Goal: Task Accomplishment & Management: Use online tool/utility

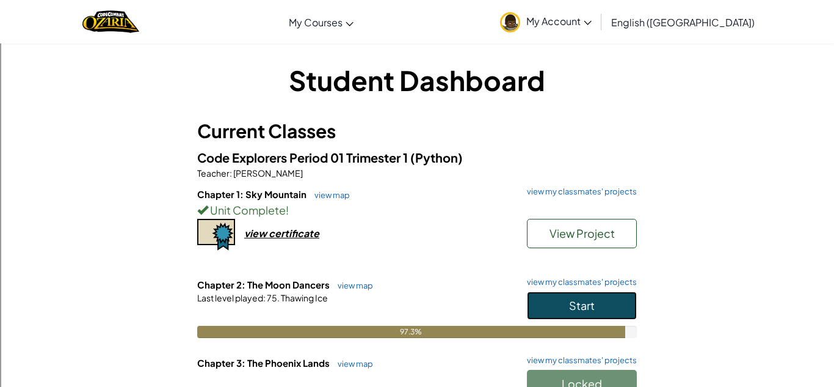
click at [590, 309] on span "Start" at bounding box center [582, 305] width 26 height 14
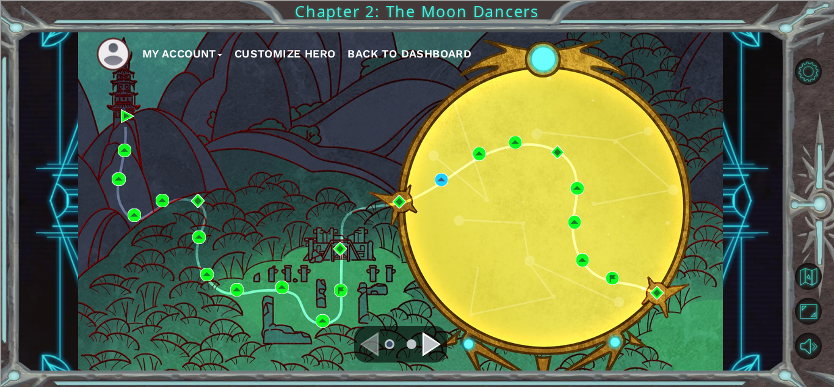
click at [432, 354] on div "Navigate to the next page" at bounding box center [432, 344] width 18 height 24
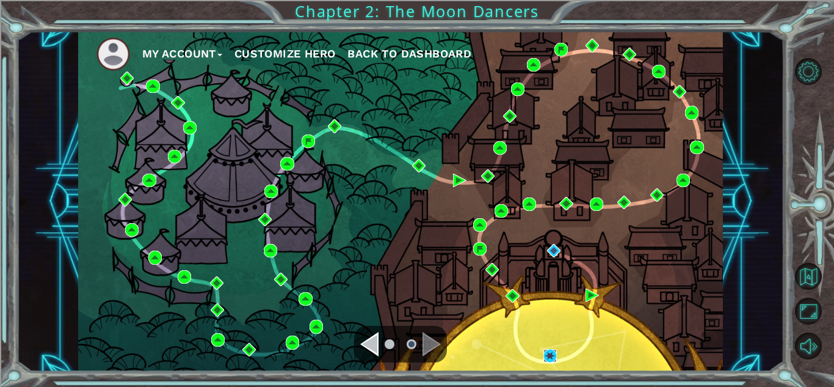
click at [548, 358] on img at bounding box center [549, 355] width 13 height 13
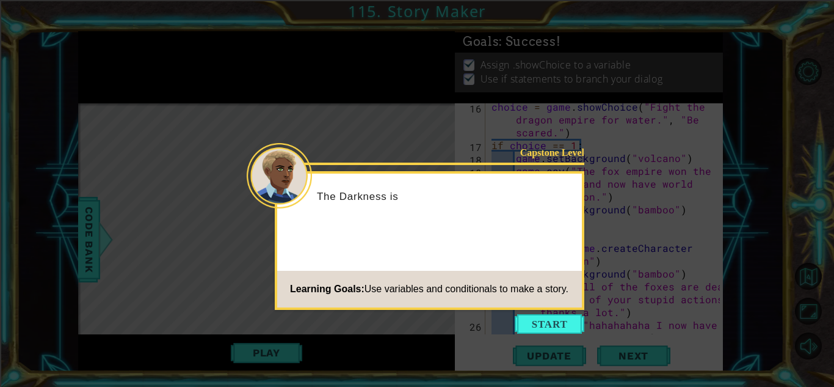
scroll to position [410, 0]
click at [553, 325] on button "Start" at bounding box center [550, 324] width 70 height 20
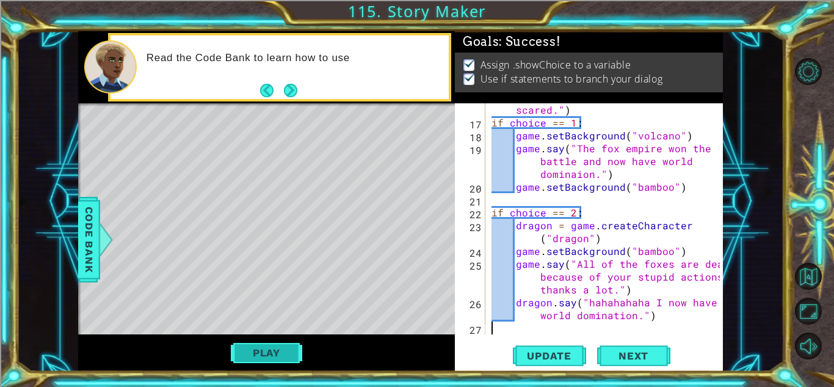
click at [285, 357] on button "Play" at bounding box center [266, 352] width 71 height 23
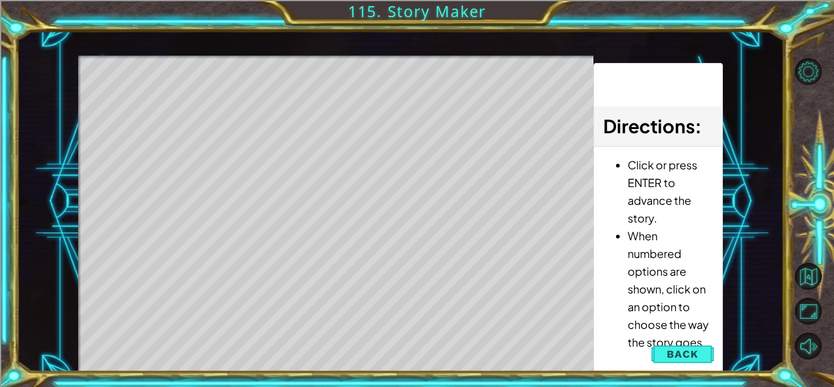
click at [363, 123] on div "Level Map" at bounding box center [360, 236] width 564 height 360
click at [315, 86] on div "Level Map" at bounding box center [360, 236] width 564 height 360
click at [446, 133] on div "Level Map" at bounding box center [360, 236] width 564 height 360
click at [322, 83] on div "Level Map" at bounding box center [360, 236] width 564 height 360
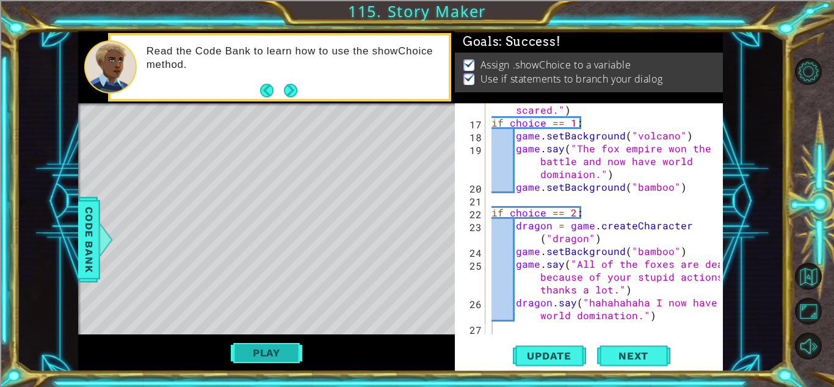
click at [254, 353] on button "Play" at bounding box center [266, 352] width 71 height 23
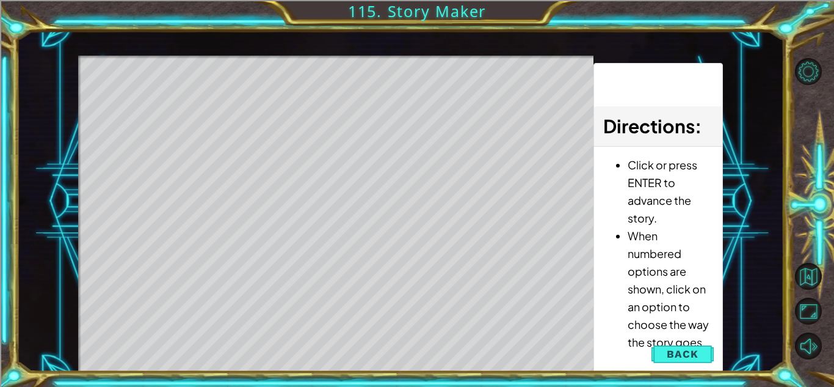
click at [346, 176] on div "Level Map" at bounding box center [360, 236] width 564 height 360
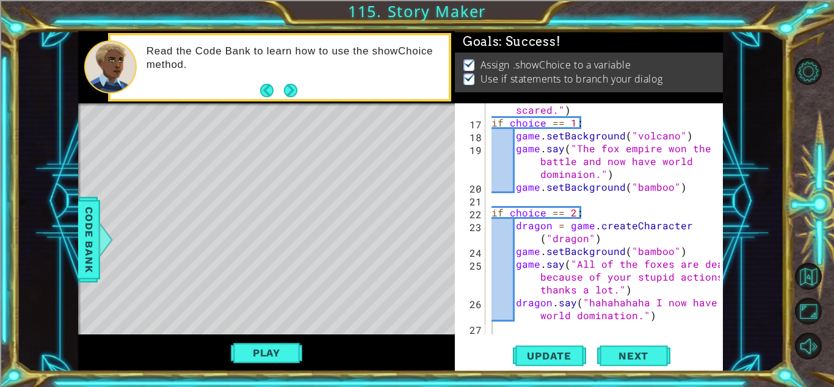
scroll to position [409, 0]
type textarea "game.say("All of the foxes are dead because of your stupid actions thanks a lot…"
click at [640, 294] on div "choice = game . showChoice ( "Fight the dragon empire for water." , "Be scared.…" at bounding box center [607, 220] width 237 height 282
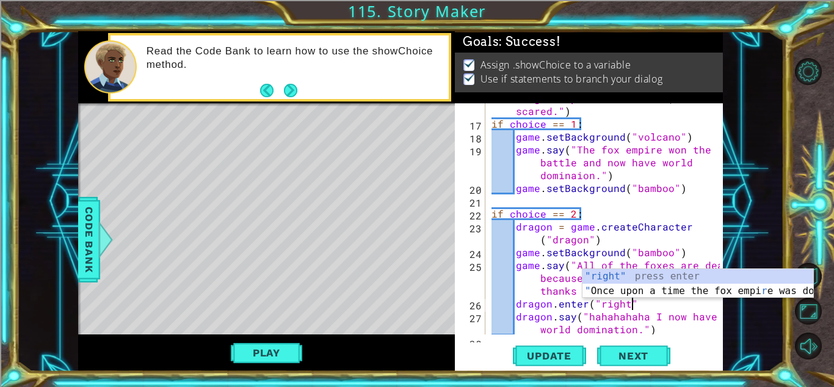
scroll to position [0, 9]
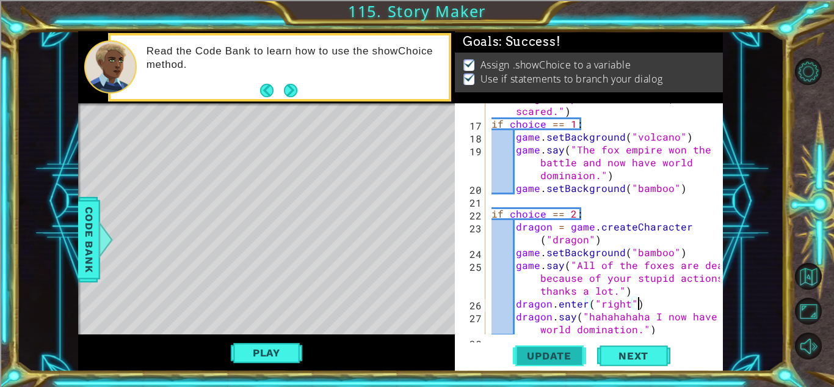
type textarea "dragon.enter("right")"
click at [570, 364] on button "Update" at bounding box center [549, 355] width 73 height 27
click at [280, 355] on button "Play" at bounding box center [266, 352] width 71 height 23
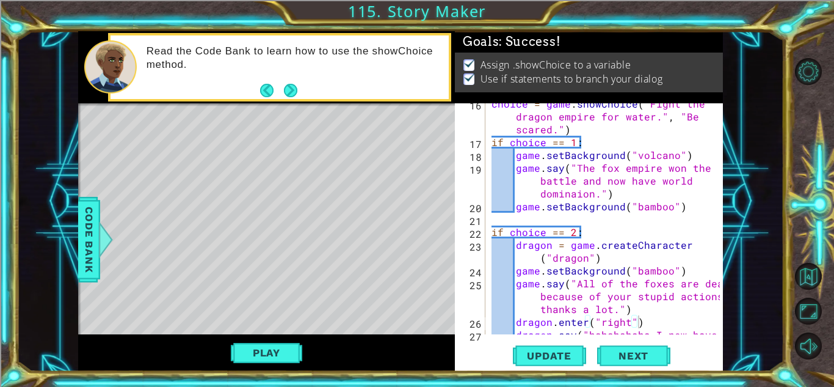
scroll to position [391, 0]
click at [539, 216] on div "choice = game . showChoice ( "Fight the dragon empire for water." , "Be scared.…" at bounding box center [607, 244] width 237 height 295
click at [526, 217] on div "choice = game . showChoice ( "Fight the dragon empire for water." , "Be scared.…" at bounding box center [607, 244] width 237 height 295
click at [521, 215] on div "choice = game . showChoice ( "Fight the dragon empire for water." , "Be scared.…" at bounding box center [607, 244] width 237 height 295
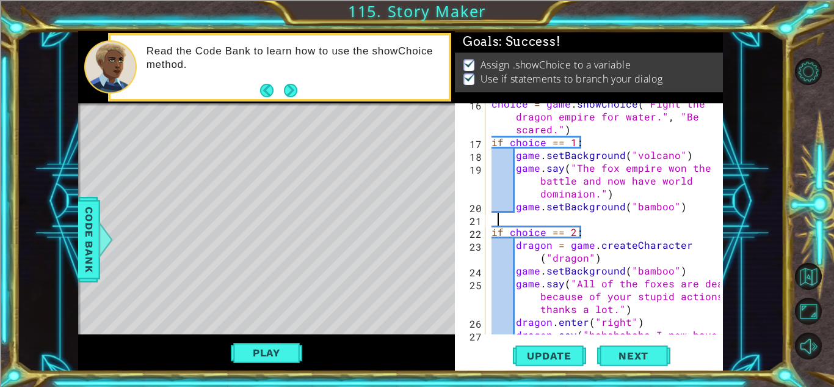
click at [518, 215] on div "choice = game . showChoice ( "Fight the dragon empire for water." , "Be scared.…" at bounding box center [607, 244] width 237 height 295
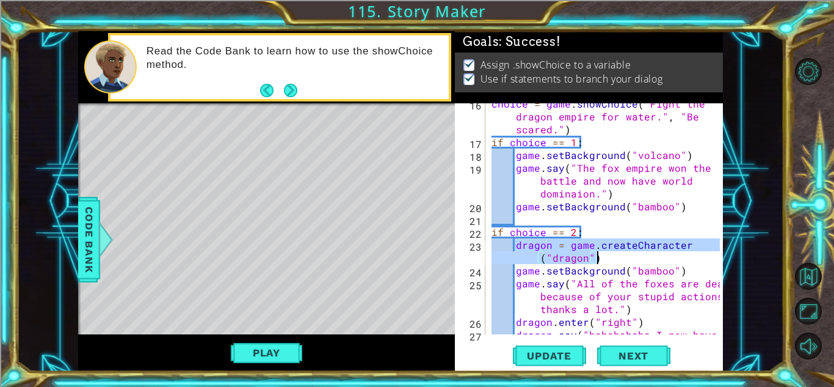
drag, startPoint x: 515, startPoint y: 245, endPoint x: 598, endPoint y: 259, distance: 84.2
click at [598, 259] on div "choice = game . showChoice ( "Fight the dragon empire for water." , "Be scared.…" at bounding box center [607, 244] width 237 height 295
type textarea "dragon = game.createCharacter("dragon")"
click at [687, 257] on div "choice = game . showChoice ( "Fight the dragon empire for water." , "Be scared.…" at bounding box center [604, 218] width 231 height 231
drag, startPoint x: 515, startPoint y: 242, endPoint x: 600, endPoint y: 261, distance: 86.2
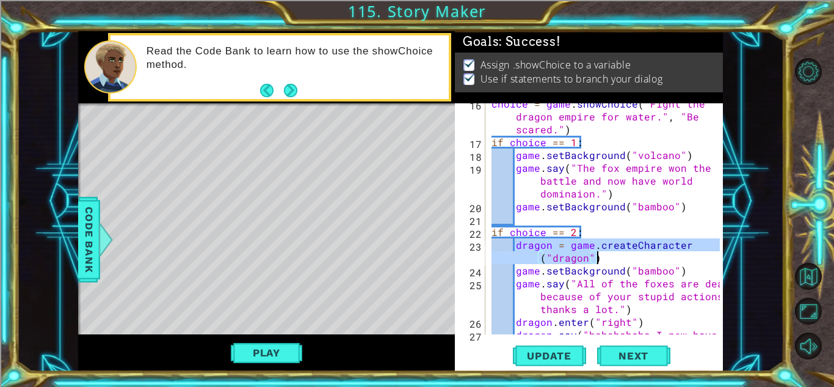
click at [600, 261] on div "choice = game . showChoice ( "Fight the dragon empire for water." , "Be scared.…" at bounding box center [607, 244] width 237 height 295
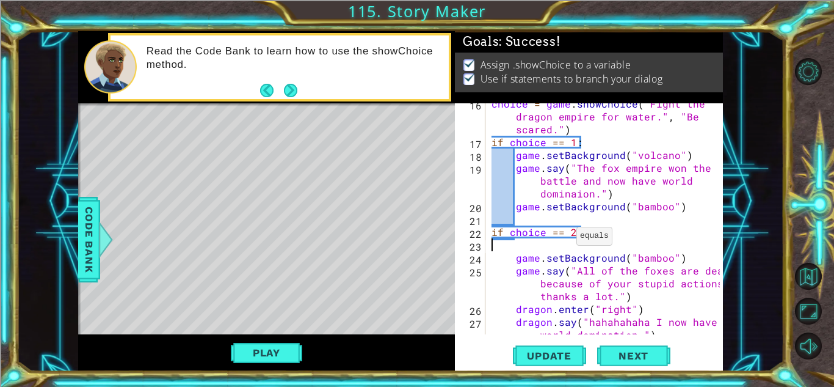
type textarea "if choice == 2:"
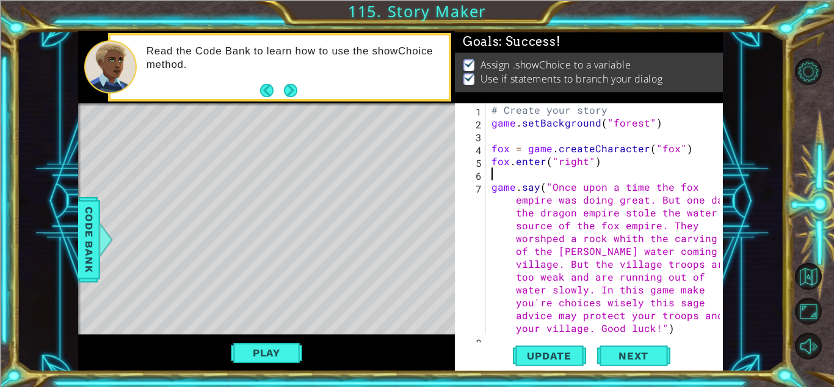
click at [502, 173] on div "# Create your story game . setBackground ( "forest" ) fox = game . createCharac…" at bounding box center [607, 231] width 237 height 256
paste textarea "dragon = game.createCharacter("dragon")"
type textarea "dragon = game.createCharacter("dragon")"
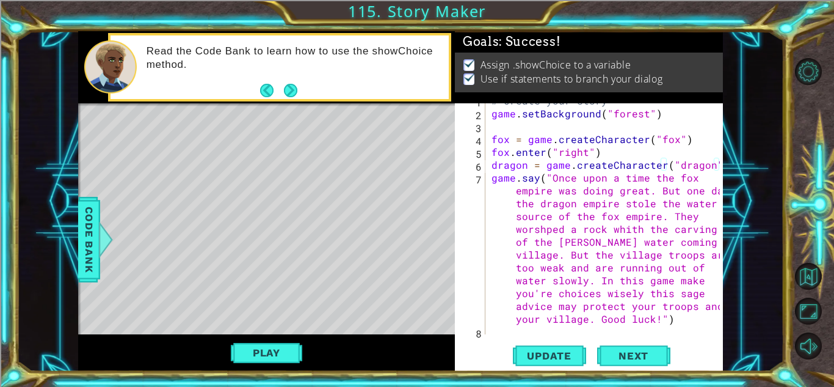
scroll to position [33, 0]
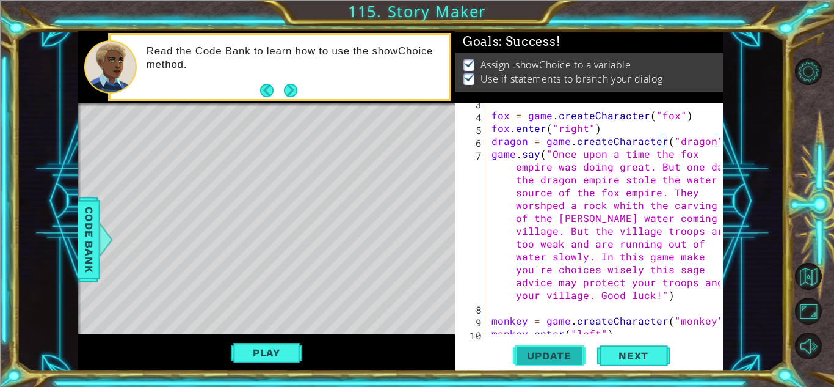
click at [561, 352] on span "Update" at bounding box center [549, 355] width 69 height 12
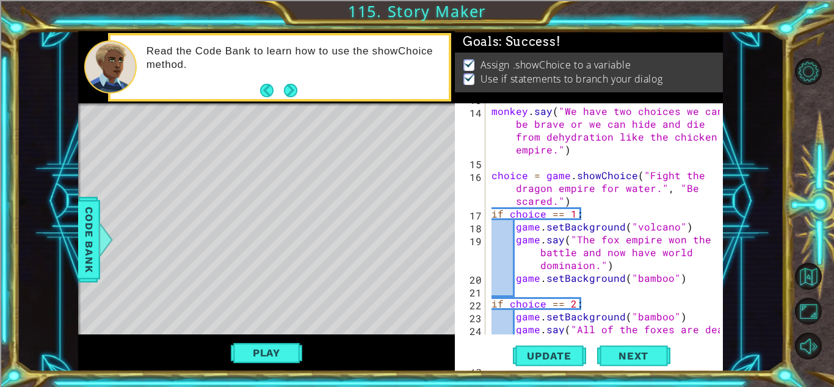
scroll to position [319, 0]
click at [544, 289] on div "monkey . say ( "We have two choices we can be brave or we can hide and die from…" at bounding box center [607, 233] width 237 height 282
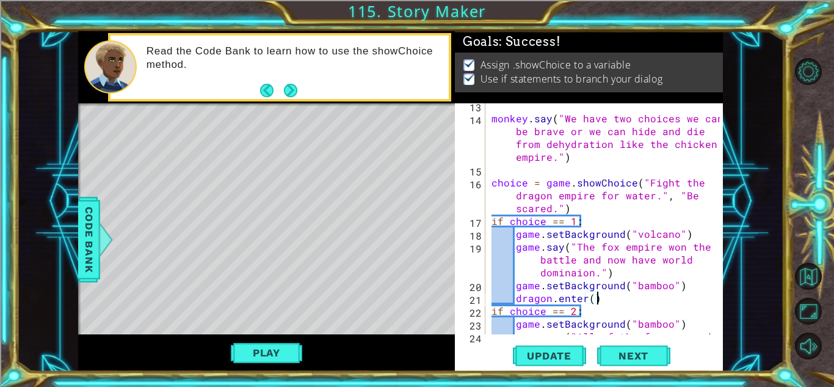
scroll to position [311, 0]
click at [589, 300] on div "monkey . say ( "We have two choices we can be brave or we can hide and die from…" at bounding box center [607, 241] width 237 height 282
click at [612, 294] on div "monkey . say ( "We have two choices we can be brave or we can hide and die from…" at bounding box center [607, 241] width 237 height 282
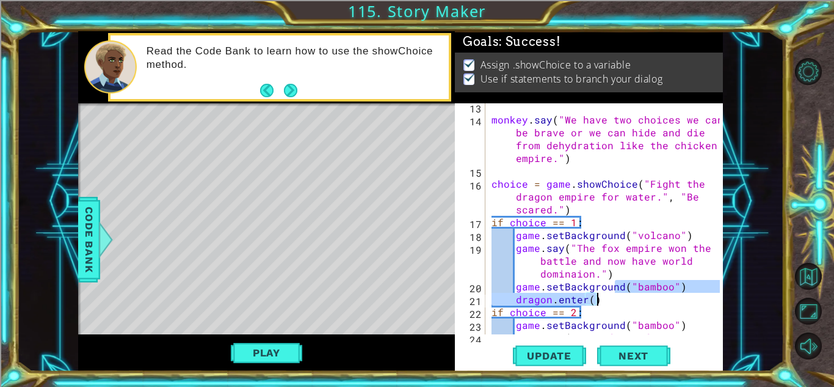
click at [611, 299] on div "monkey . say ( "We have two choices we can be brave or we can hide and die from…" at bounding box center [604, 218] width 231 height 231
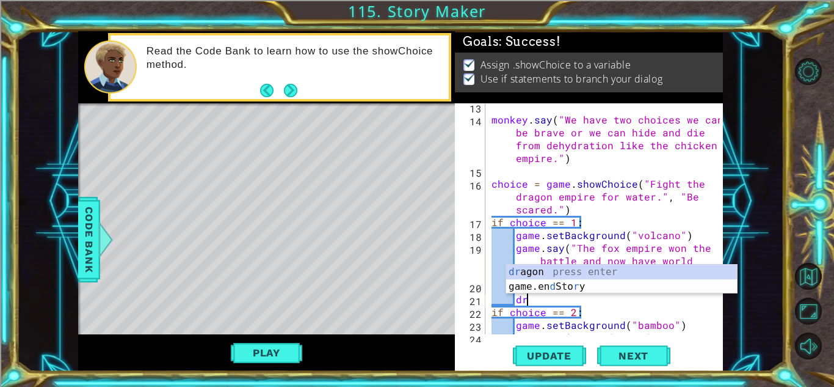
type textarea "d"
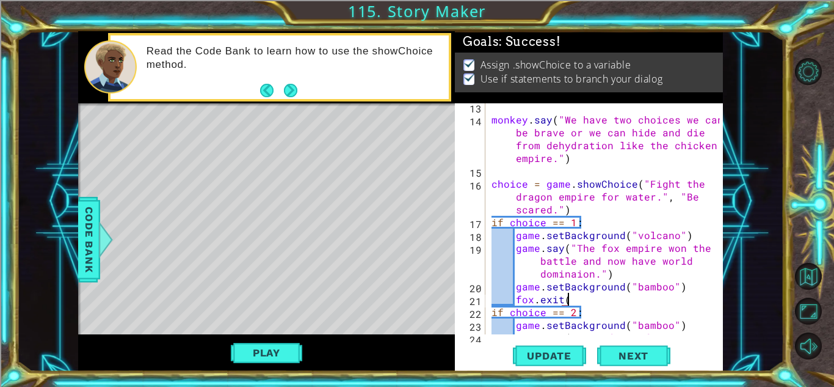
scroll to position [0, 4]
click at [567, 302] on div "monkey . say ( "We have two choices we can be brave or we can hide and die from…" at bounding box center [607, 241] width 237 height 282
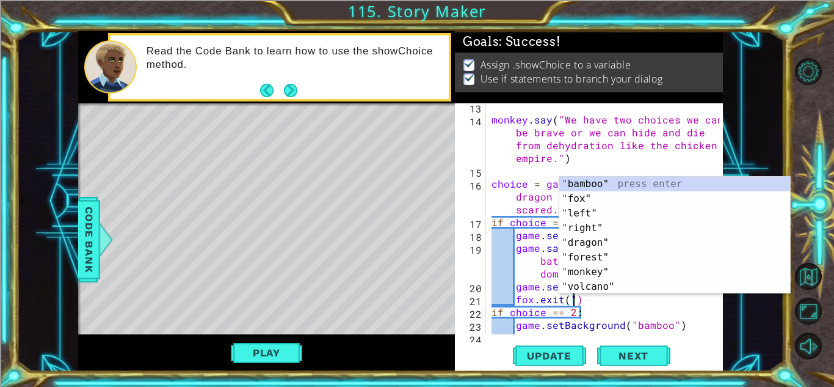
scroll to position [0, 5]
click at [568, 301] on div "monkey . say ( "We have two choices we can be brave or we can hide and die from…" at bounding box center [607, 241] width 237 height 282
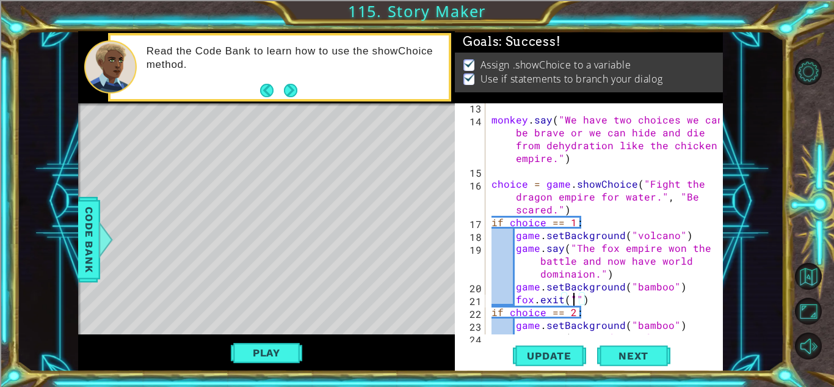
click at [571, 299] on div "monkey . say ( "We have two choices we can be brave or we can hide and die from…" at bounding box center [607, 241] width 237 height 282
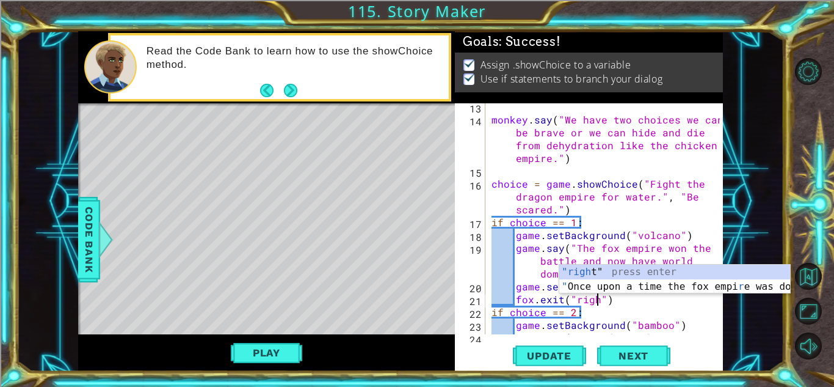
type textarea "fox.exit("right")"
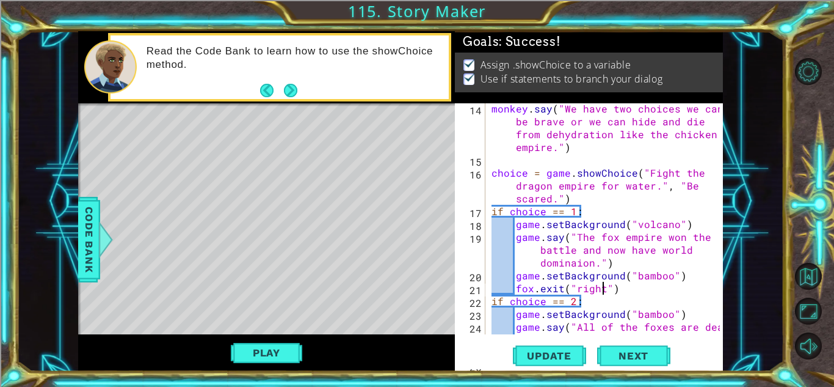
scroll to position [322, 0]
click at [611, 291] on div "monkey . say ( "We have two choices we can be brave or we can hide and die from…" at bounding box center [607, 262] width 237 height 321
click at [614, 293] on div "monkey . say ( "We have two choices we can be brave or we can hide and die from…" at bounding box center [607, 262] width 237 height 321
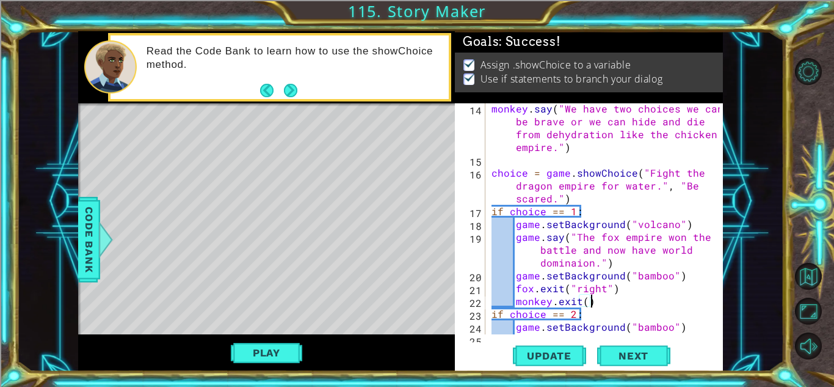
scroll to position [0, 5]
click at [583, 296] on div "monkey . say ( "We have two choices we can be brave or we can hide and die from…" at bounding box center [607, 262] width 237 height 321
click at [586, 300] on div "monkey . say ( "We have two choices we can be brave or we can hide and die from…" at bounding box center [604, 218] width 231 height 231
click at [583, 298] on div "monkey . say ( "We have two choices we can be brave or we can hide and die from…" at bounding box center [607, 262] width 237 height 321
click at [583, 299] on div "monkey . say ( "We have two choices we can be brave or we can hide and die from…" at bounding box center [607, 262] width 237 height 321
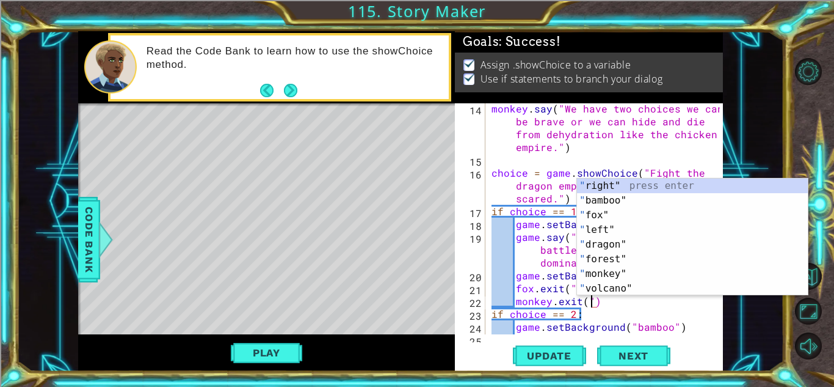
scroll to position [0, 6]
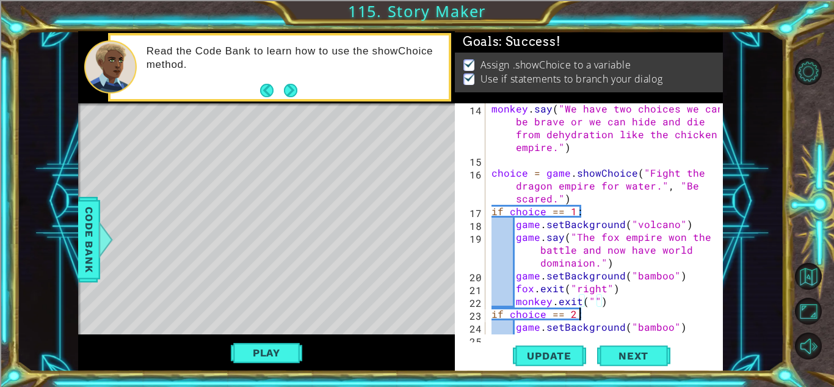
click at [650, 310] on div "monkey . say ( "We have two choices we can be brave or we can hide and die from…" at bounding box center [607, 262] width 237 height 321
click at [590, 299] on div "monkey . say ( "We have two choices we can be brave or we can hide and die from…" at bounding box center [607, 262] width 237 height 321
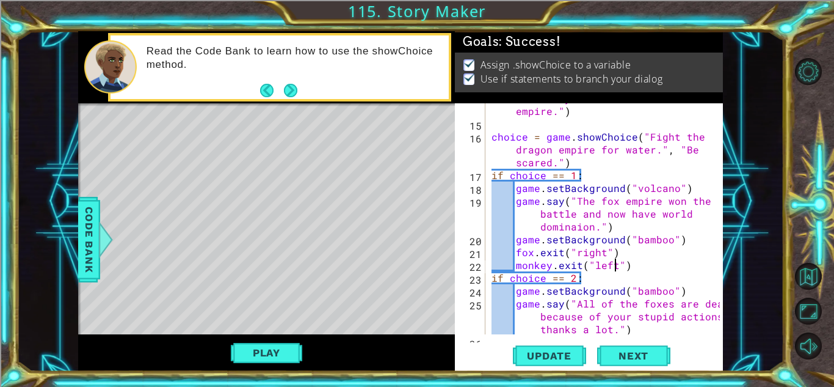
scroll to position [358, 0]
click at [636, 273] on div "monkey . say ( "We have two choices we can be brave or we can hide and die from…" at bounding box center [607, 226] width 237 height 321
type textarea "if choice == 2:"
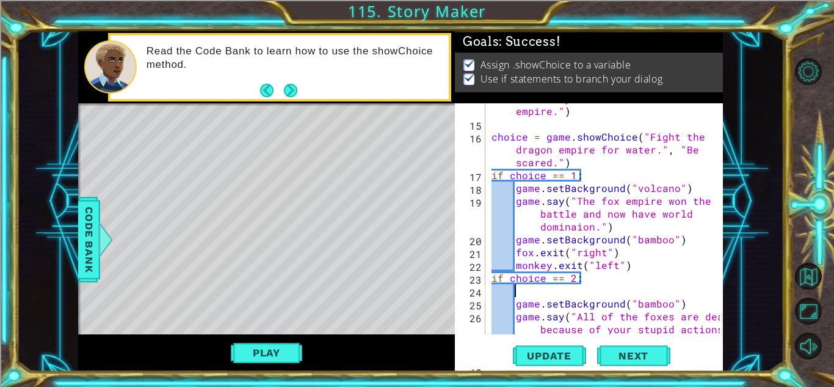
scroll to position [0, 0]
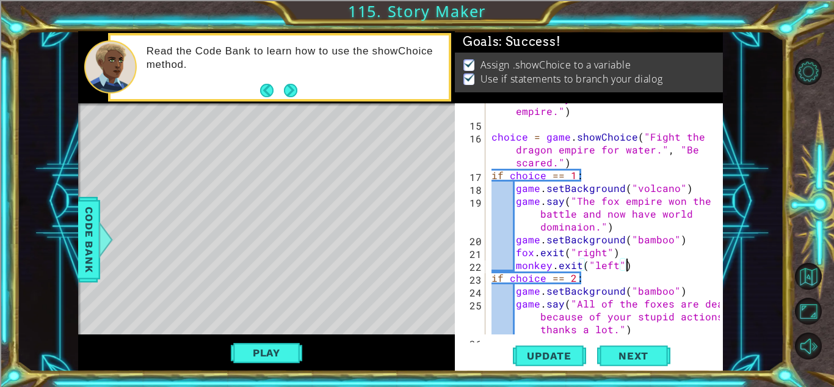
click at [633, 267] on div "monkey . say ( "We have two choices we can be brave or we can hide and die from…" at bounding box center [607, 226] width 237 height 321
type textarea "monkey.exit("left")"
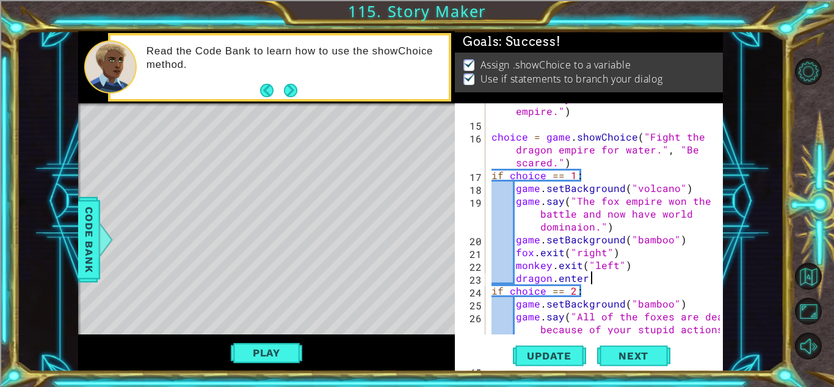
scroll to position [0, 5]
click at [589, 276] on div "monkey . say ( "We have two choices we can be brave or we can hide and die from…" at bounding box center [607, 226] width 237 height 321
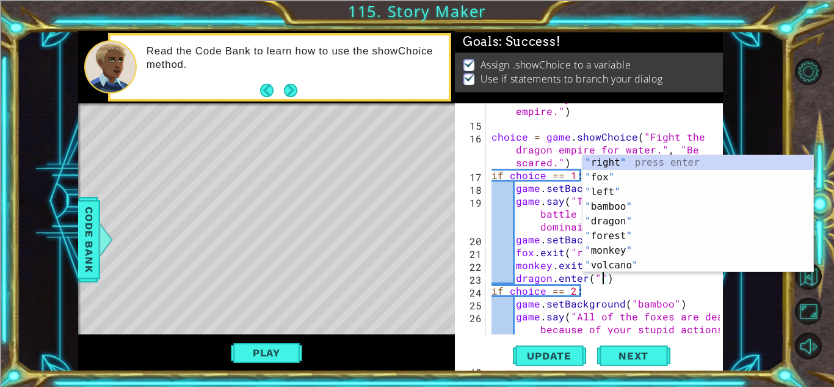
scroll to position [0, 7]
click at [594, 272] on body "1 ההההההההההההההההההההההההההההההההההההההההההההההההההההההההההההההההההההההההההההה…" at bounding box center [417, 193] width 834 height 387
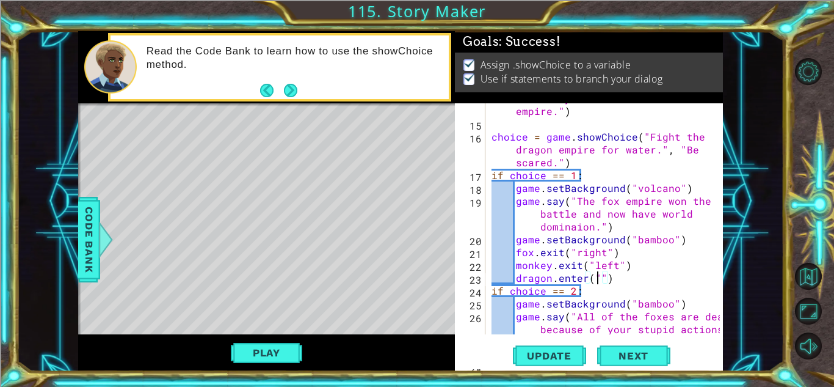
click at [597, 277] on div "monkey . say ( "We have two choices we can be brave or we can hide and die from…" at bounding box center [607, 226] width 237 height 321
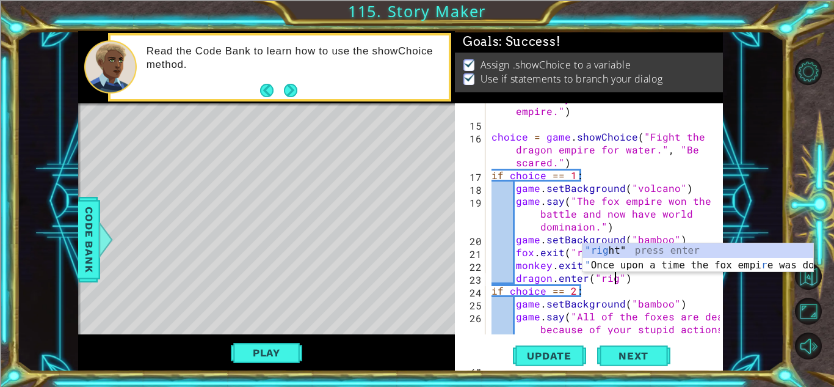
scroll to position [0, 8]
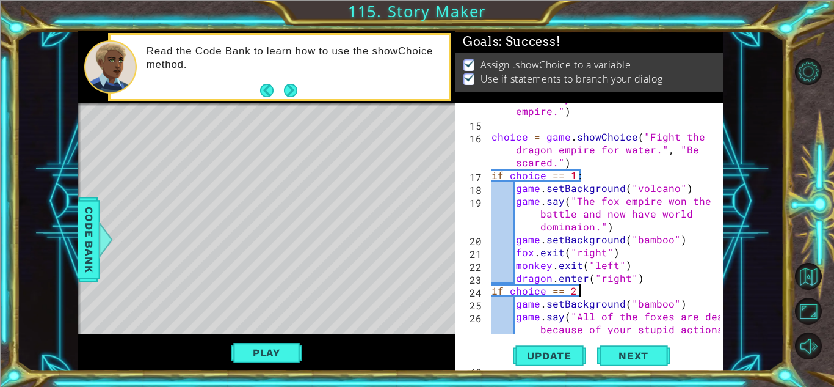
click at [589, 288] on div "monkey . say ( "We have two choices we can be brave or we can hide and die from…" at bounding box center [607, 226] width 237 height 321
click at [646, 280] on div "monkey . say ( "We have two choices we can be brave or we can hide and die from…" at bounding box center [607, 226] width 237 height 321
type textarea "dragon.enter("right")"
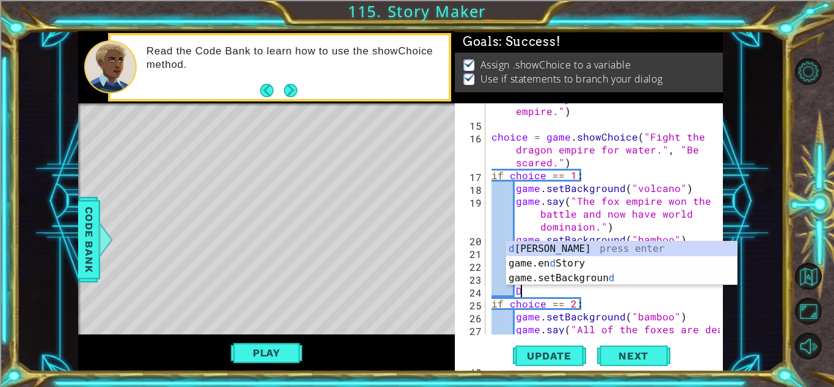
scroll to position [0, 1]
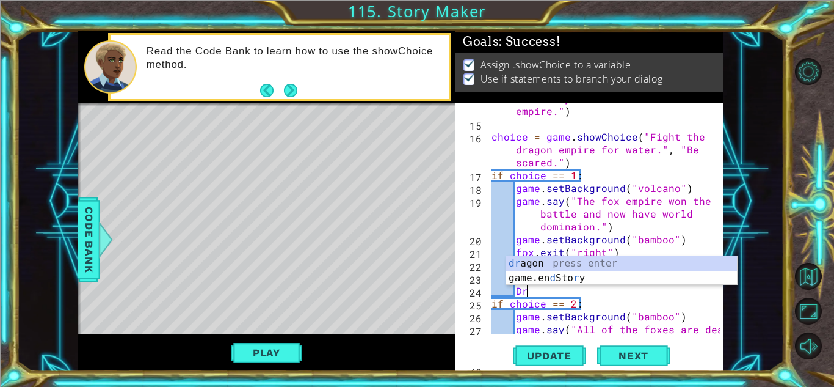
type textarea "D"
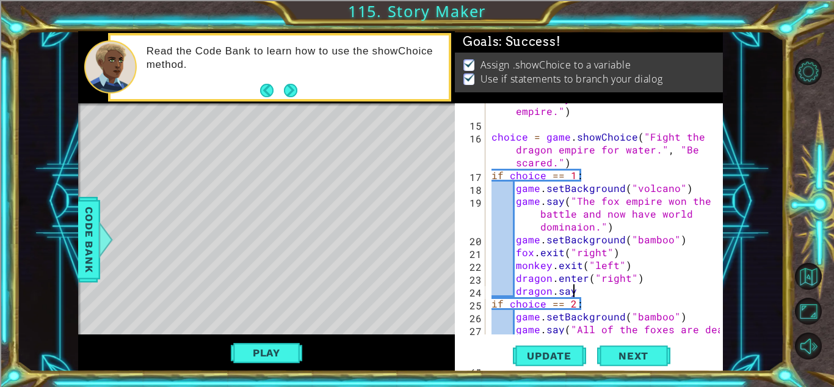
scroll to position [0, 5]
click at [579, 286] on div "monkey . say ( "We have two choices we can be brave or we can hide and die from…" at bounding box center [607, 226] width 237 height 321
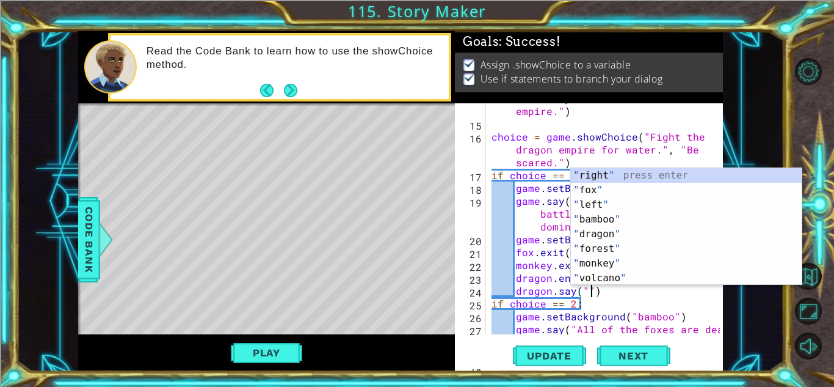
click at [583, 289] on div "monkey . say ( "We have two choices we can be brave or we can hide and die from…" at bounding box center [607, 226] width 237 height 321
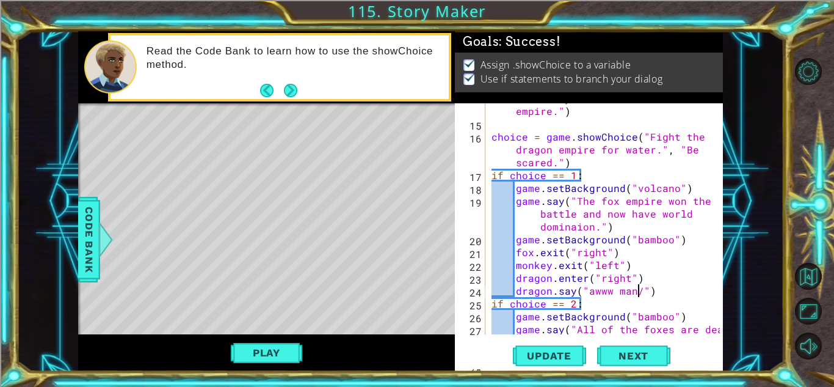
scroll to position [0, 9]
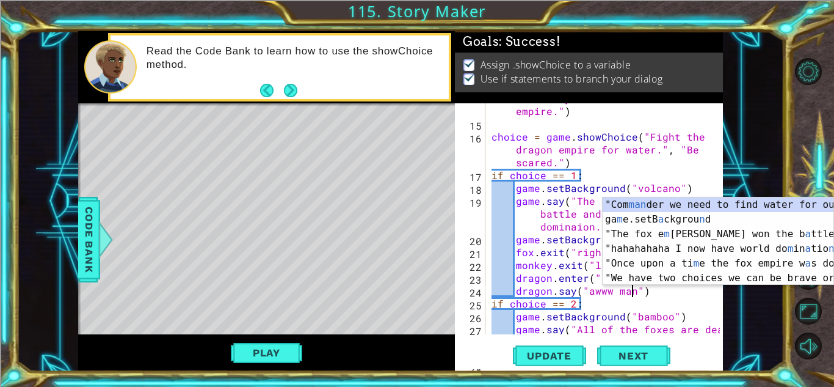
type textarea "dragon.say("awww man.")"
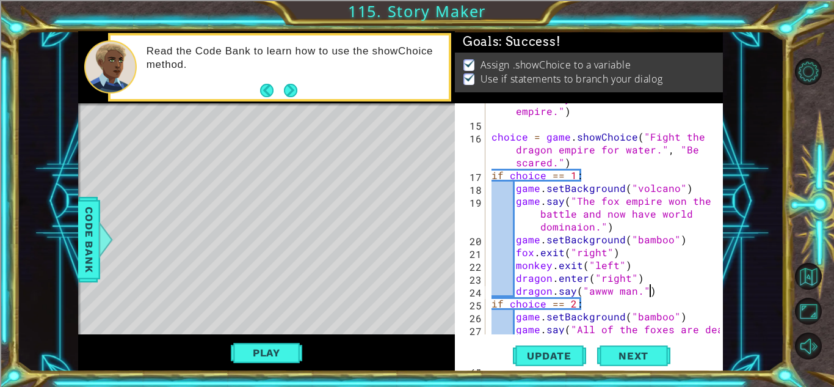
click at [653, 293] on div "monkey . say ( "We have two choices we can be brave or we can hide and die from…" at bounding box center [607, 226] width 237 height 321
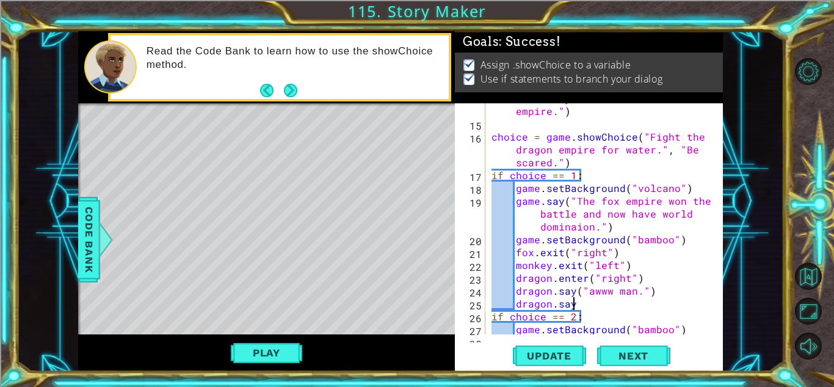
scroll to position [0, 5]
click at [579, 307] on div "monkey . say ( "We have two choices we can be brave or we can hide and die from…" at bounding box center [607, 213] width 237 height 295
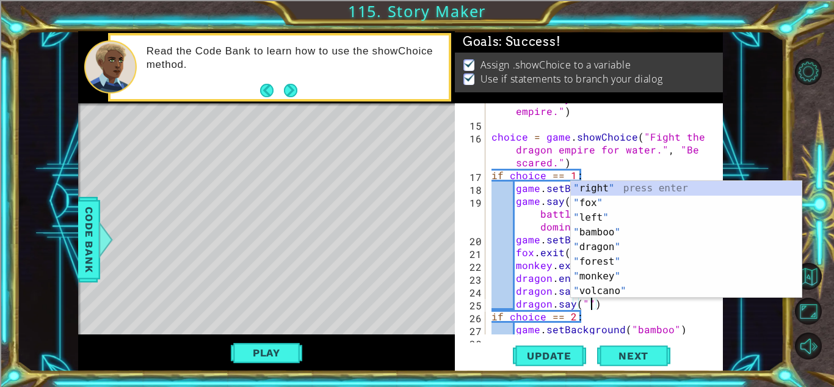
click at [585, 299] on div "monkey . say ( "We have two choices we can be brave or we can hide and die from…" at bounding box center [607, 213] width 237 height 295
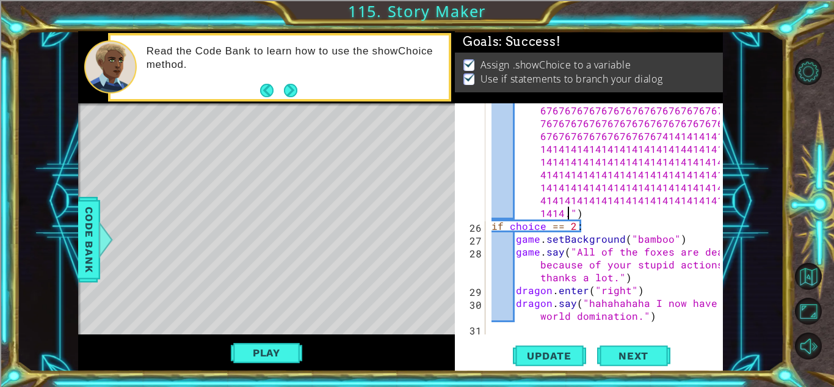
scroll to position [590, 0]
type textarea "dragon.say("6767676767676767676767676767676767676767676767676767676767676767676…"
click at [558, 349] on span "Update" at bounding box center [549, 355] width 69 height 12
click at [631, 355] on span "Next" at bounding box center [633, 356] width 54 height 12
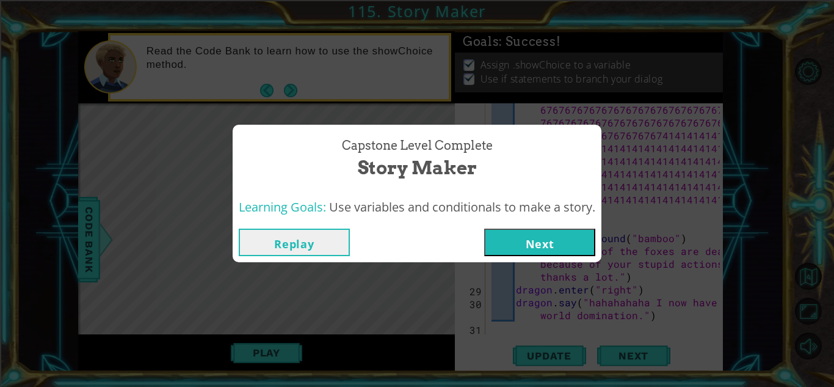
click at [278, 241] on button "Replay" at bounding box center [294, 241] width 111 height 27
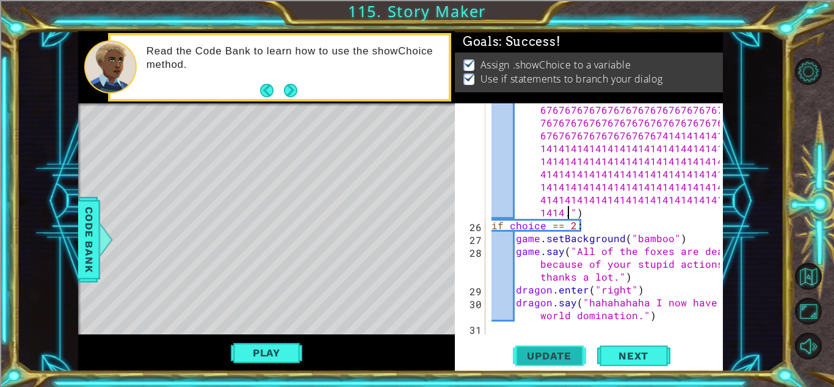
click at [563, 355] on span "Update" at bounding box center [549, 355] width 69 height 12
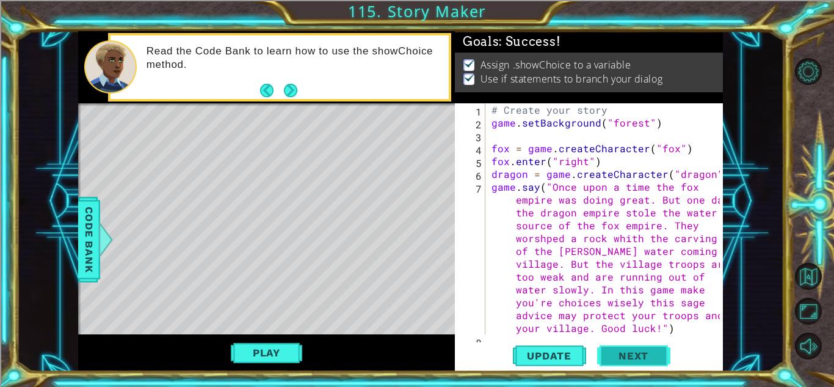
click at [630, 357] on span "Next" at bounding box center [633, 357] width 54 height 12
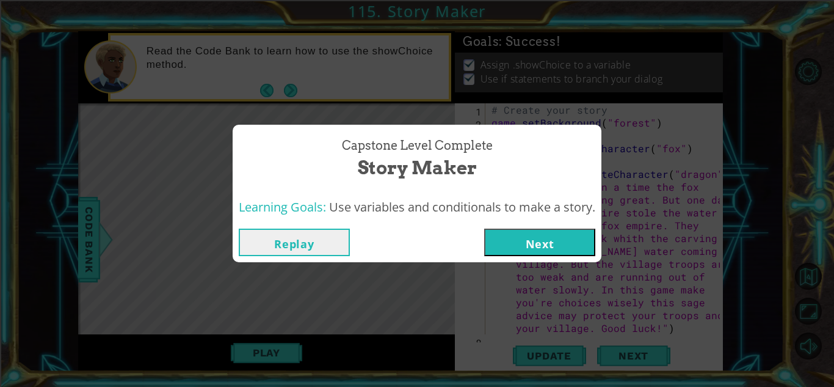
click at [522, 230] on button "Next" at bounding box center [539, 241] width 111 height 27
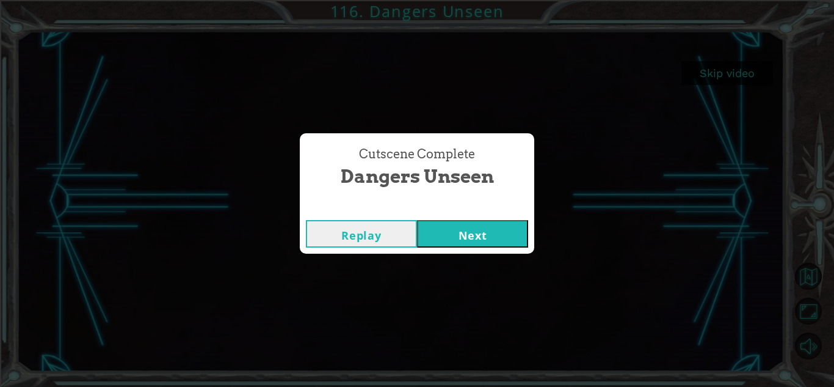
click at [489, 239] on button "Next" at bounding box center [472, 233] width 111 height 27
